Goal: Communication & Community: Answer question/provide support

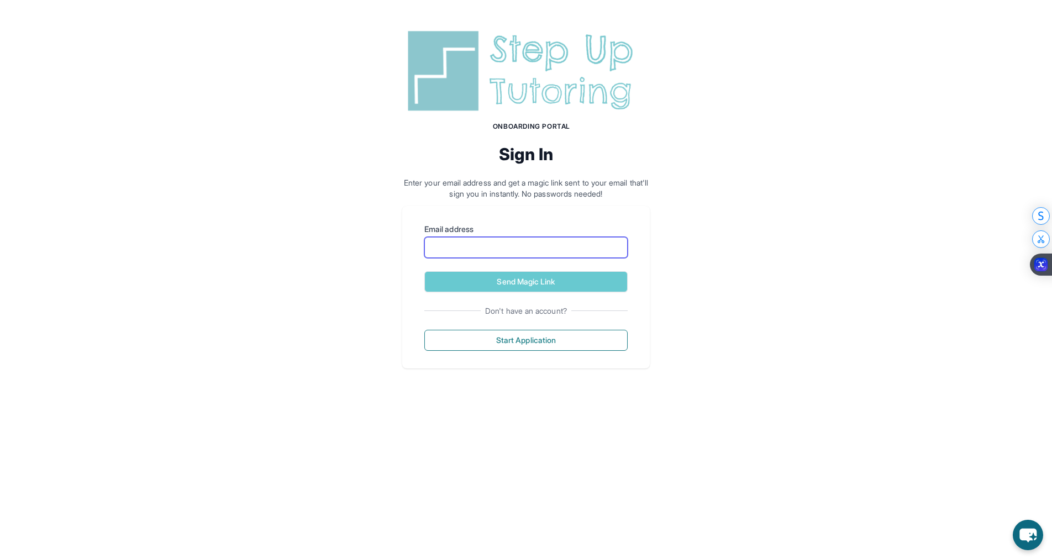
click at [475, 251] on input "Email address" at bounding box center [525, 247] width 203 height 21
click at [637, 135] on div "Onboarding Portal Sign In Enter your email address and get a magic link sent to…" at bounding box center [526, 113] width 248 height 173
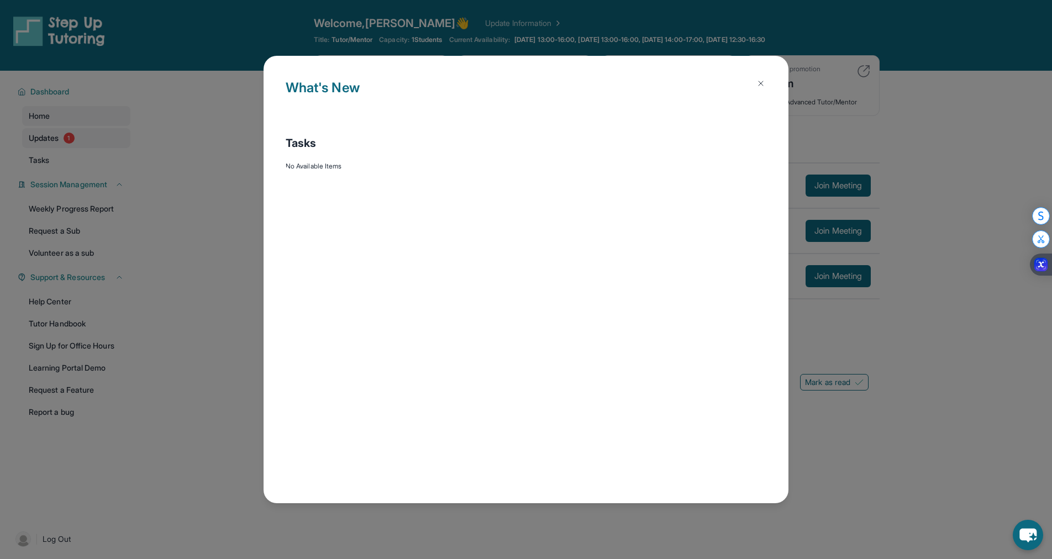
click at [57, 140] on div "What's New Tasks No Available Items" at bounding box center [526, 279] width 1052 height 559
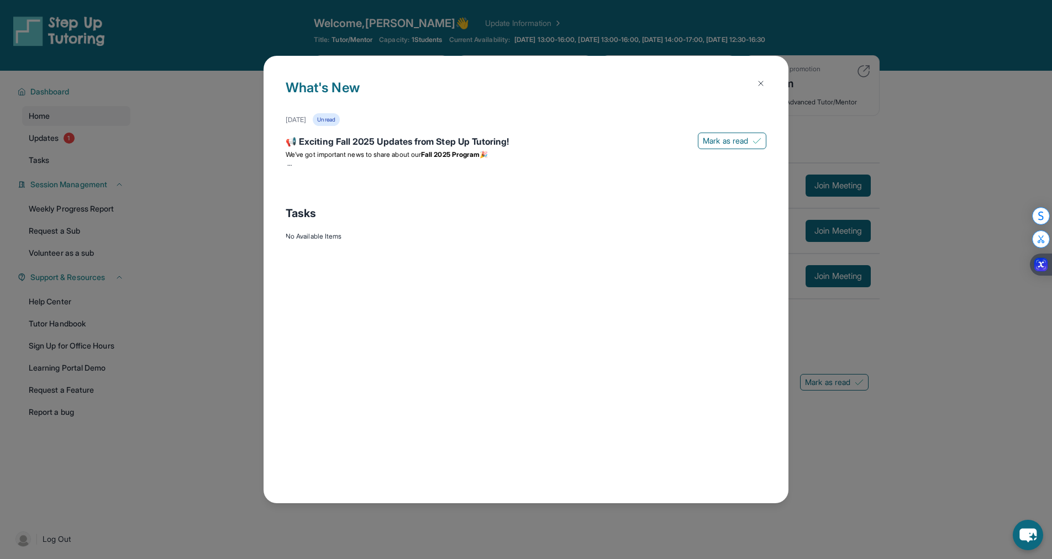
click at [762, 79] on img at bounding box center [761, 83] width 9 height 9
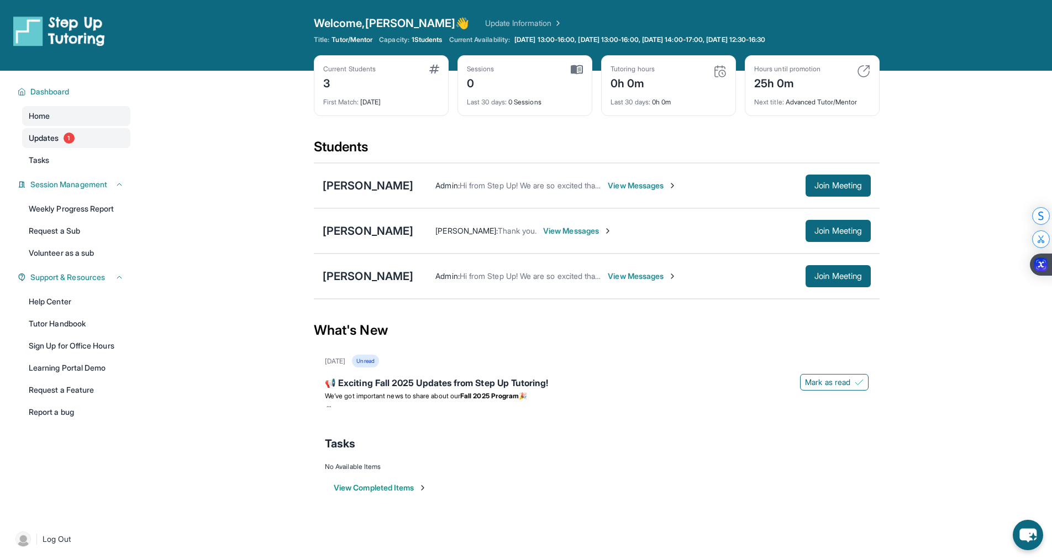
click at [50, 142] on span "Updates" at bounding box center [44, 138] width 30 height 11
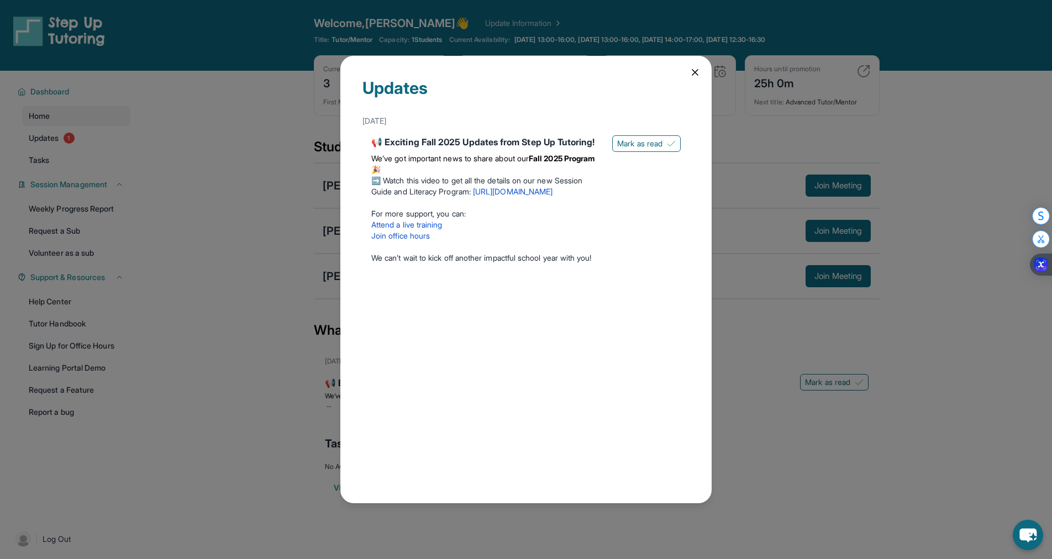
click at [695, 65] on div "Updates [DATE] 📢 Exciting Fall 2025 Updates from Step Up Tutoring! We’ve got im…" at bounding box center [525, 280] width 371 height 448
click at [692, 67] on icon at bounding box center [695, 72] width 11 height 11
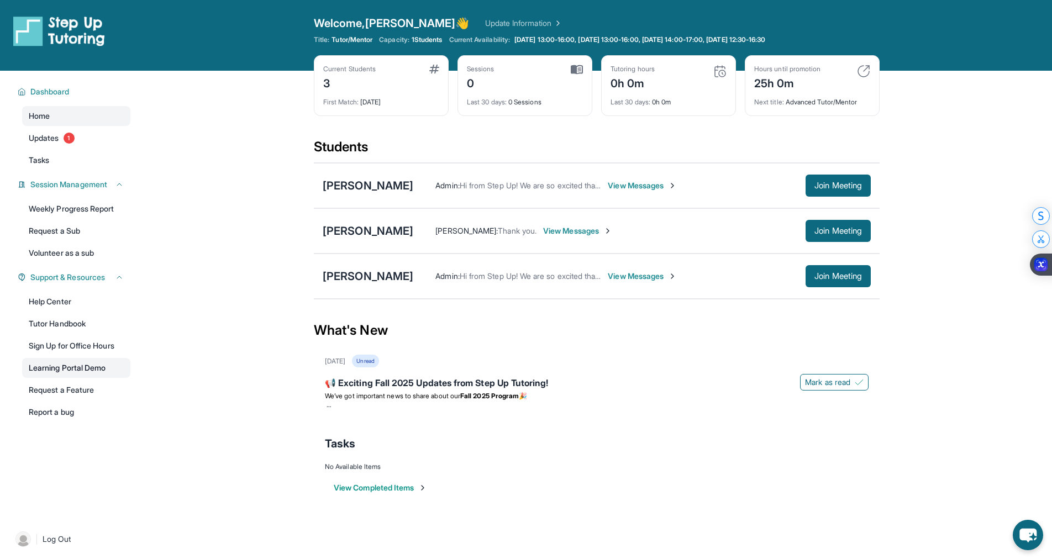
click at [109, 367] on link "Learning Portal Demo" at bounding box center [76, 368] width 108 height 20
click at [70, 324] on link "Tutor Handbook" at bounding box center [76, 324] width 108 height 20
click at [644, 277] on span "View Messages" at bounding box center [642, 276] width 69 height 11
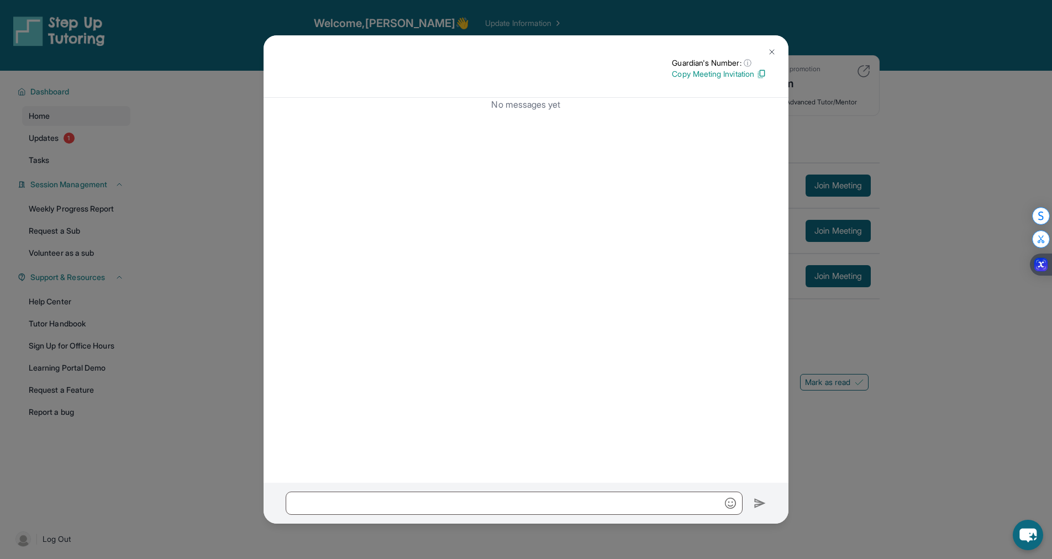
click at [776, 53] on button at bounding box center [772, 52] width 22 height 22
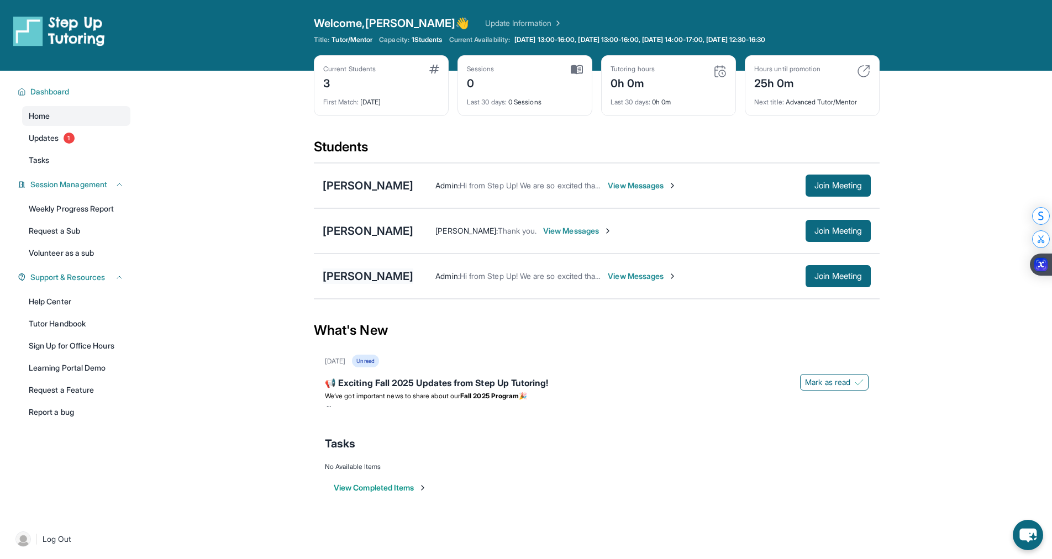
click at [335, 281] on div "[PERSON_NAME]" at bounding box center [368, 276] width 91 height 15
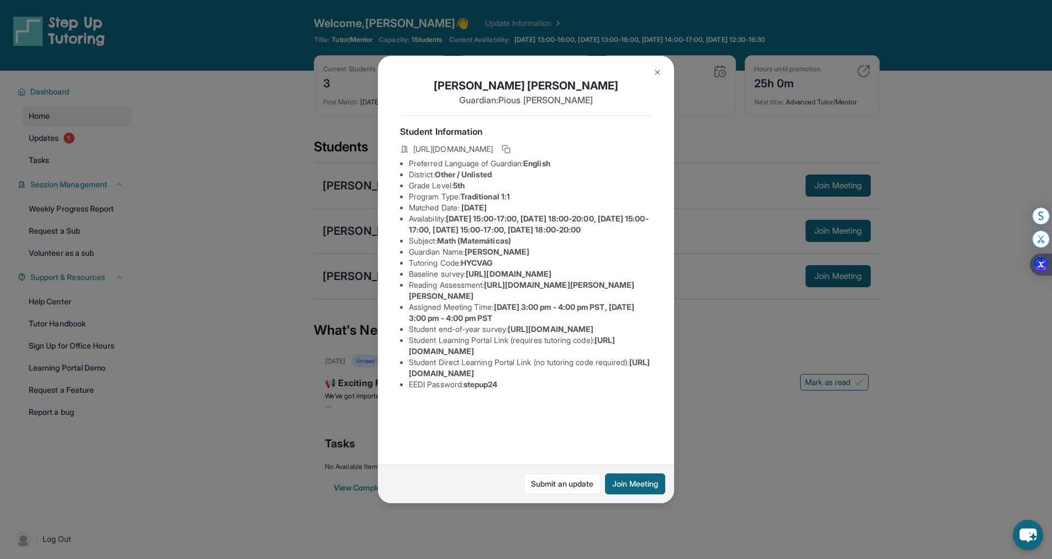
click at [658, 69] on img at bounding box center [657, 72] width 9 height 9
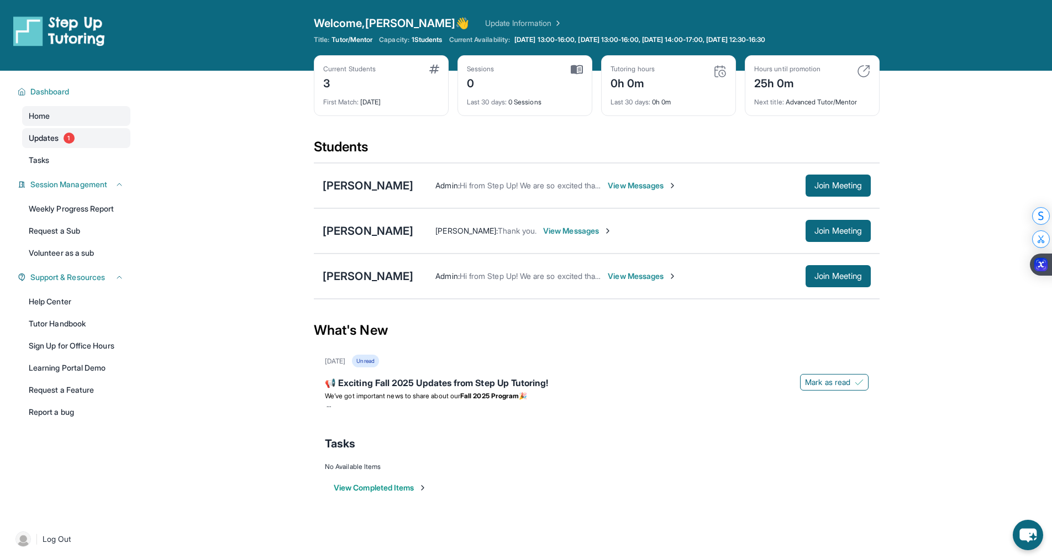
click at [47, 138] on span "Updates" at bounding box center [44, 138] width 30 height 11
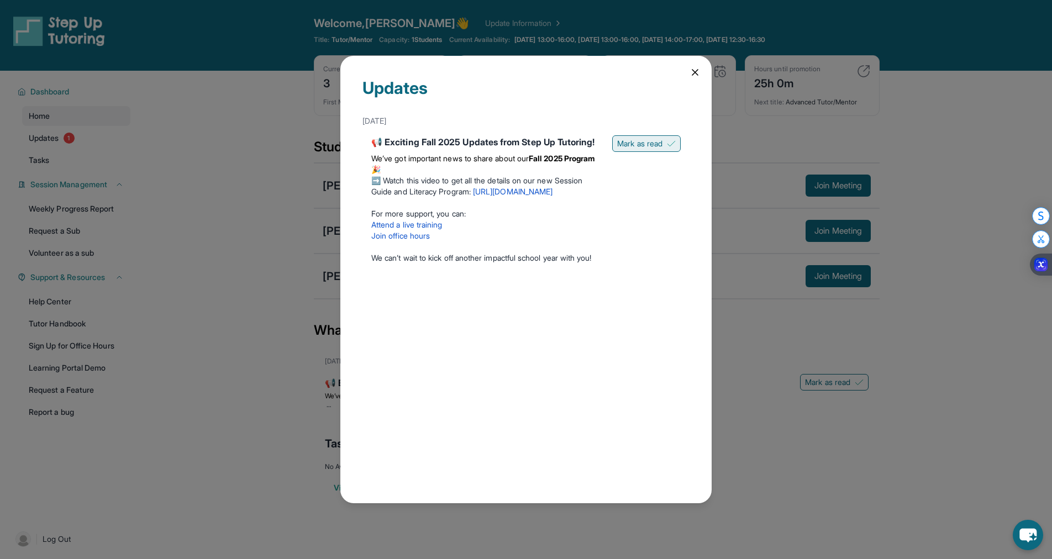
click at [630, 144] on span "Mark as read" at bounding box center [639, 143] width 45 height 11
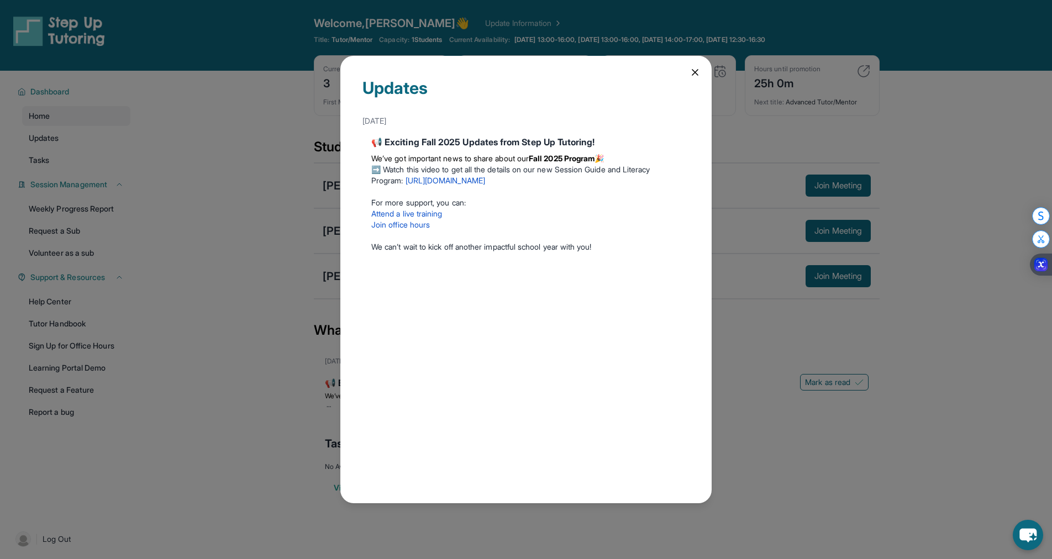
click at [689, 72] on div "Updates September 5th 📢 Exciting Fall 2025 Updates from Step Up Tutoring! We’ve…" at bounding box center [525, 280] width 371 height 448
click at [697, 72] on icon at bounding box center [695, 72] width 11 height 11
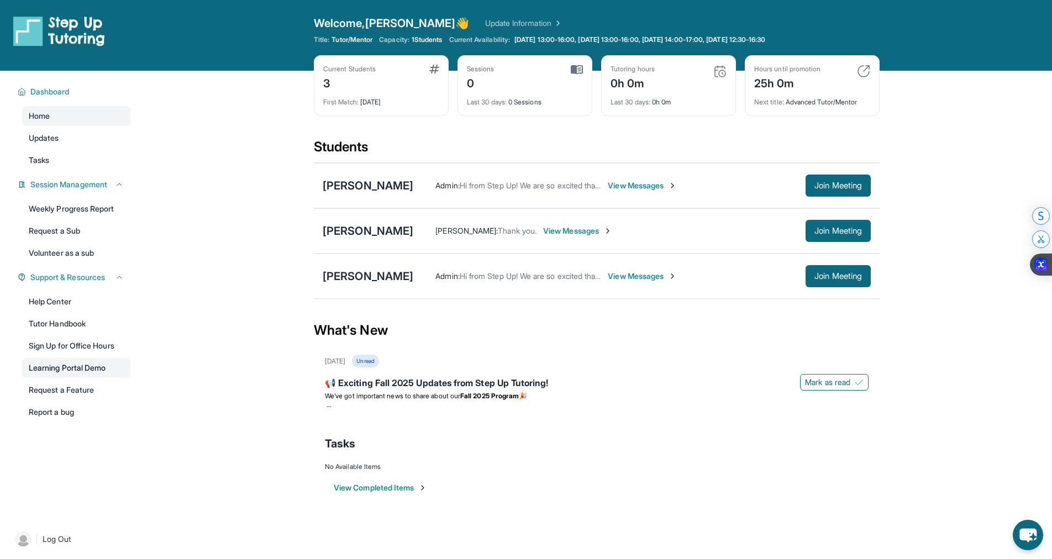
click at [94, 367] on link "Learning Portal Demo" at bounding box center [76, 368] width 108 height 20
click at [357, 274] on div "[PERSON_NAME]" at bounding box center [368, 276] width 91 height 15
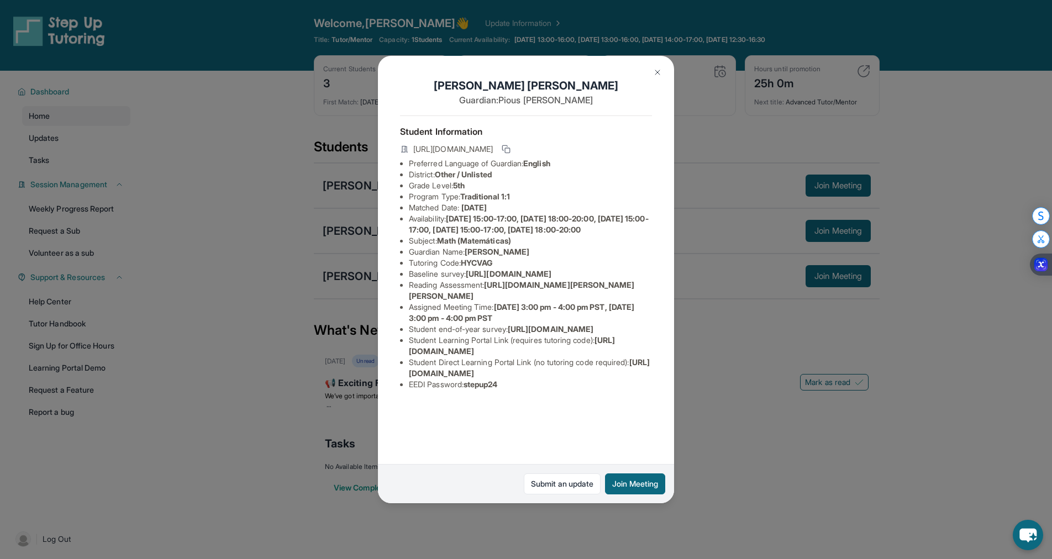
click at [298, 248] on div "Nora Joseph Guardian: Pious Joseph Student Information https://student-portal.s…" at bounding box center [526, 279] width 1052 height 559
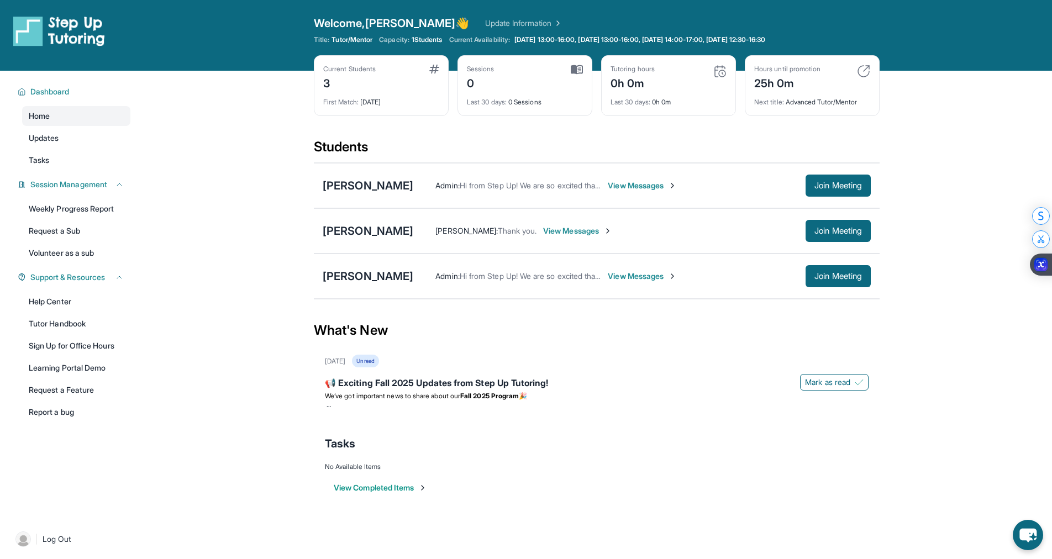
click at [643, 276] on span "View Messages" at bounding box center [642, 276] width 69 height 11
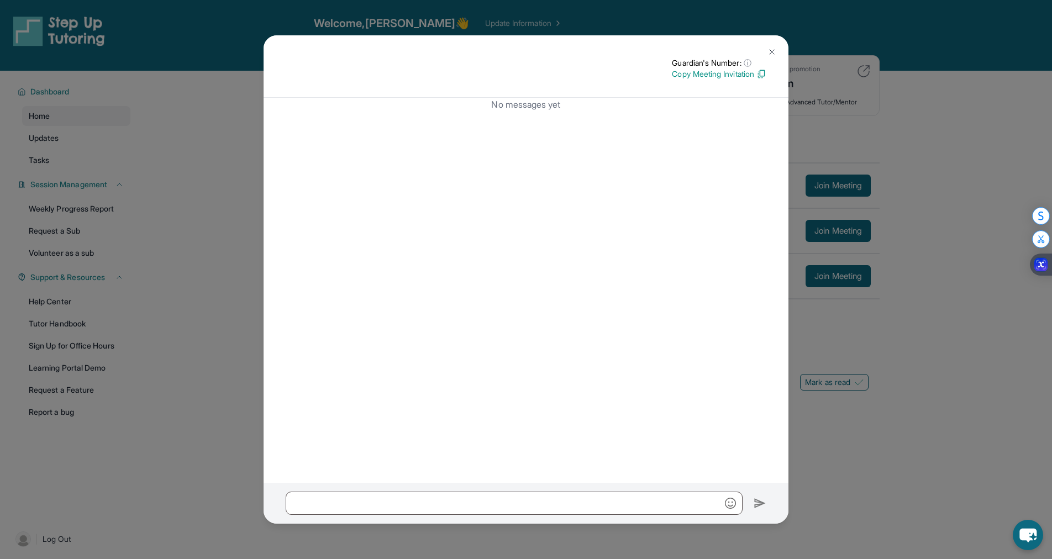
click at [773, 49] on img at bounding box center [772, 52] width 9 height 9
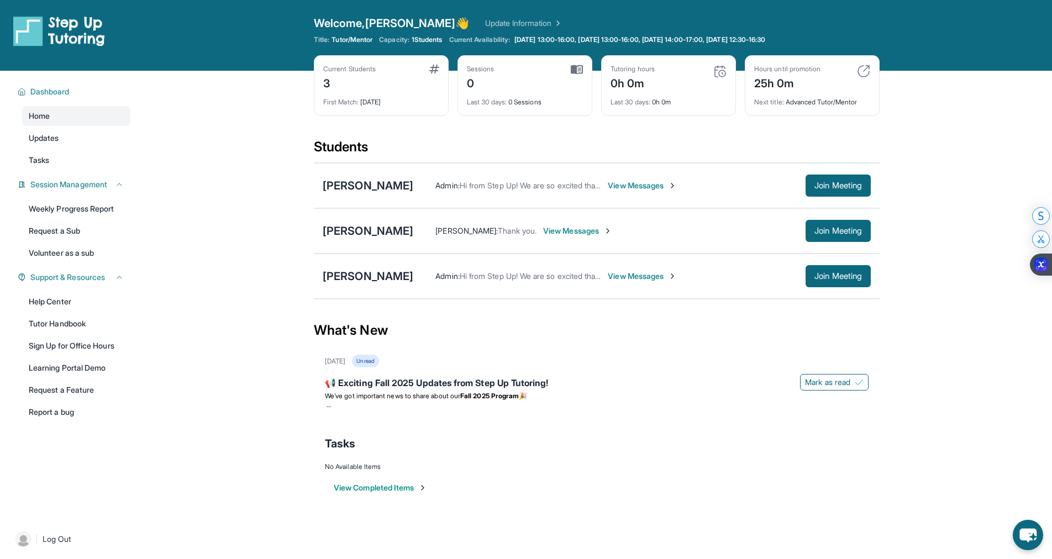
click at [498, 29] on div "Welcome, Taniya 👋 Update Information" at bounding box center [597, 22] width 566 height 15
click at [501, 23] on link "Update Information" at bounding box center [523, 23] width 77 height 11
click at [371, 277] on div "[PERSON_NAME]" at bounding box center [368, 276] width 91 height 15
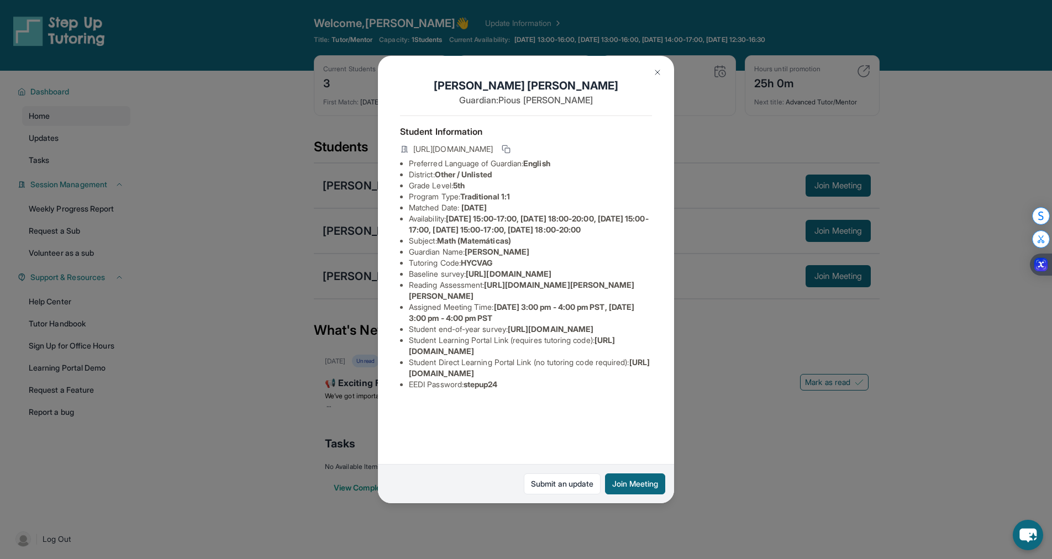
scroll to position [39, 388]
drag, startPoint x: 395, startPoint y: 256, endPoint x: 676, endPoint y: 275, distance: 281.9
click at [676, 275] on div "Nora Joseph Guardian: Pious Joseph Student Information https://student-portal.s…" at bounding box center [526, 279] width 1052 height 559
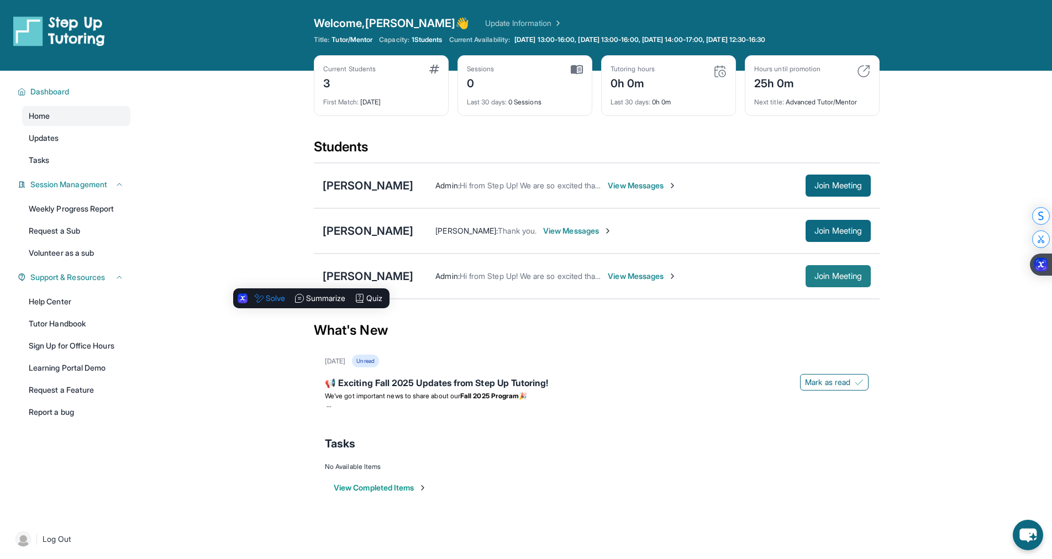
click at [845, 274] on span "Join Meeting" at bounding box center [839, 276] width 48 height 7
click at [668, 279] on img at bounding box center [672, 276] width 9 height 9
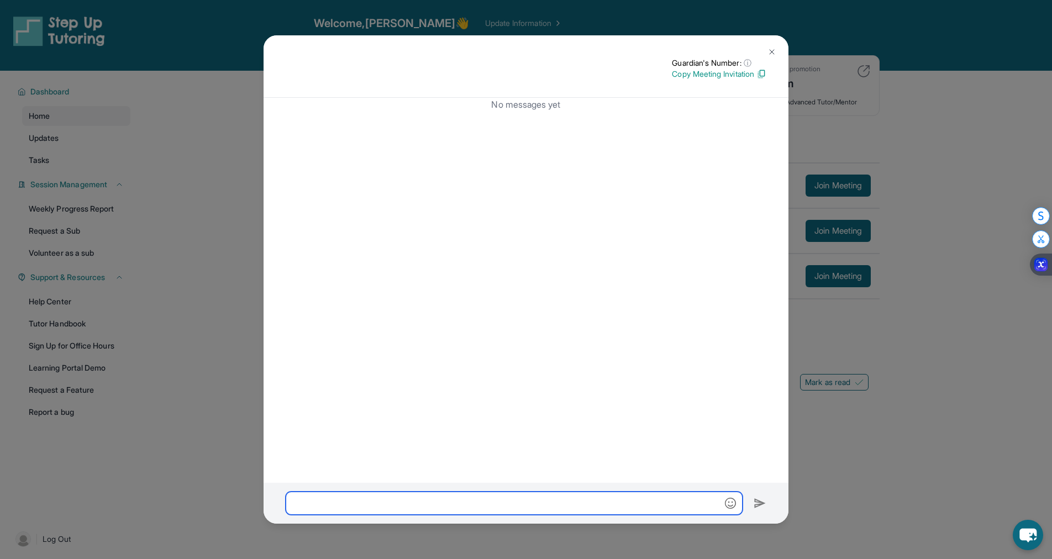
click at [501, 505] on input "text" at bounding box center [514, 503] width 457 height 23
paste input "**********"
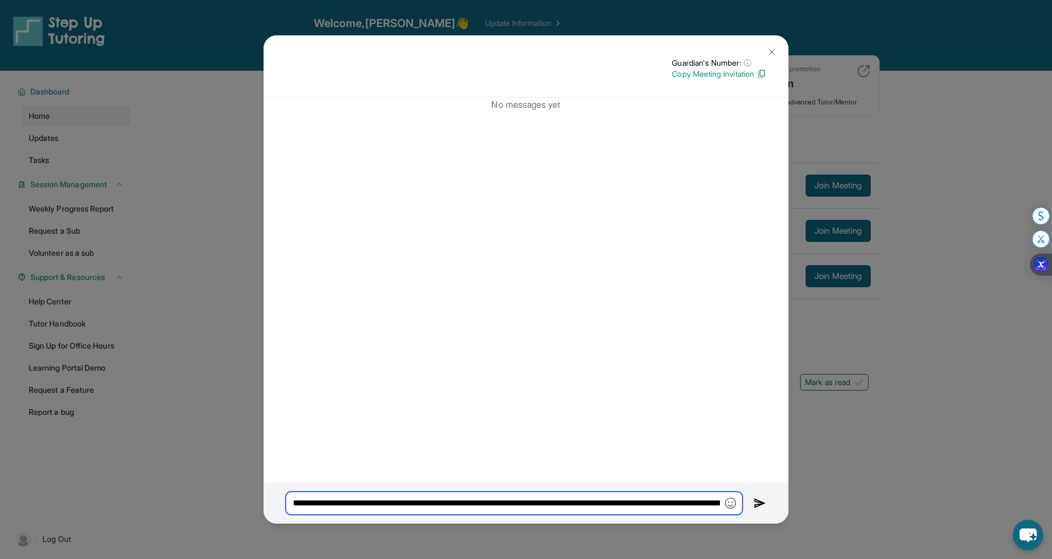
scroll to position [0, 457]
type input "**********"
click at [757, 505] on img at bounding box center [760, 503] width 13 height 13
click at [760, 505] on img at bounding box center [760, 503] width 13 height 13
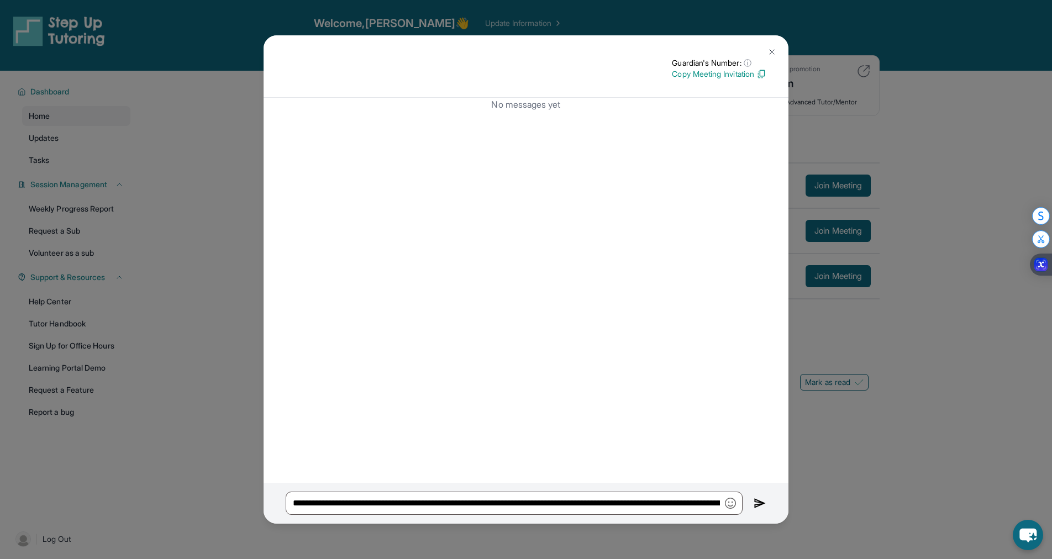
click at [760, 505] on img at bounding box center [760, 503] width 13 height 13
click at [768, 52] on img at bounding box center [772, 52] width 9 height 9
